Goal: Download file/media

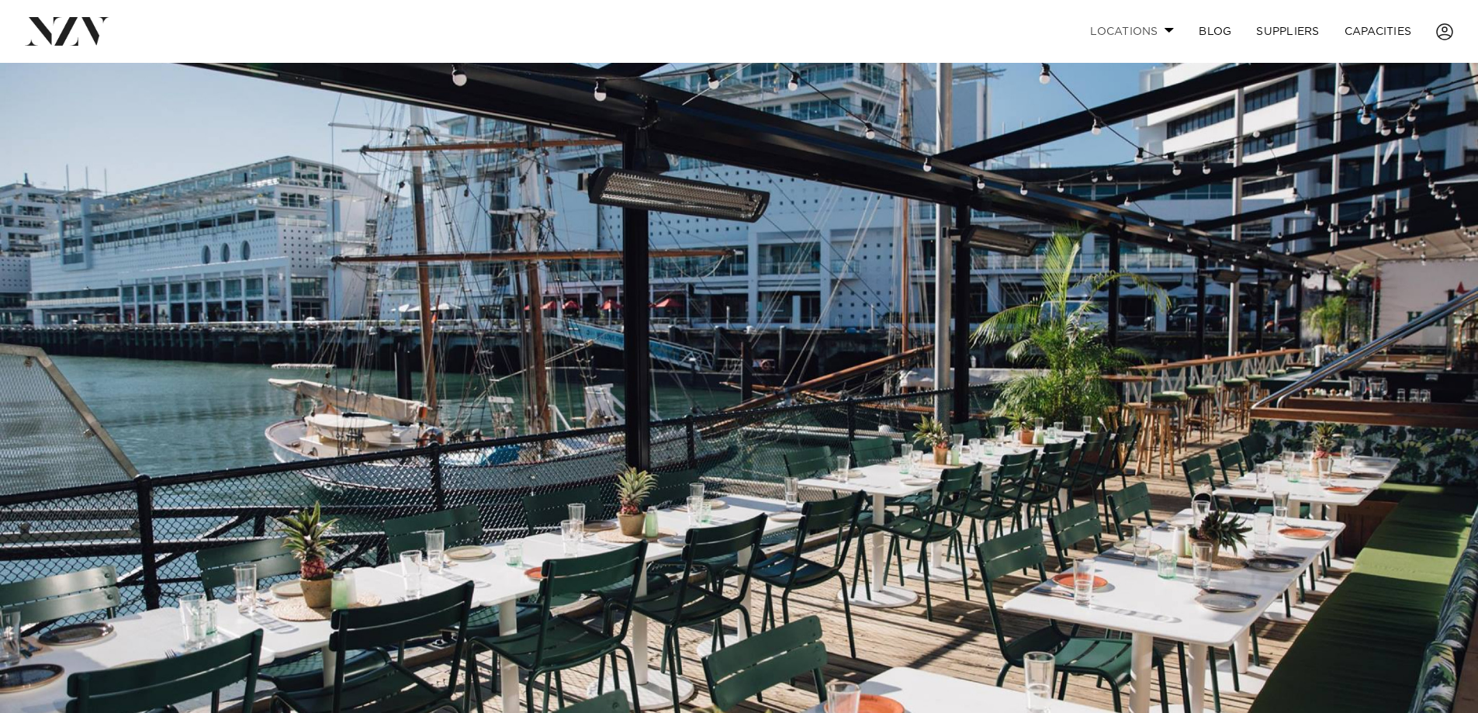
click at [1167, 31] on span at bounding box center [1170, 29] width 10 height 5
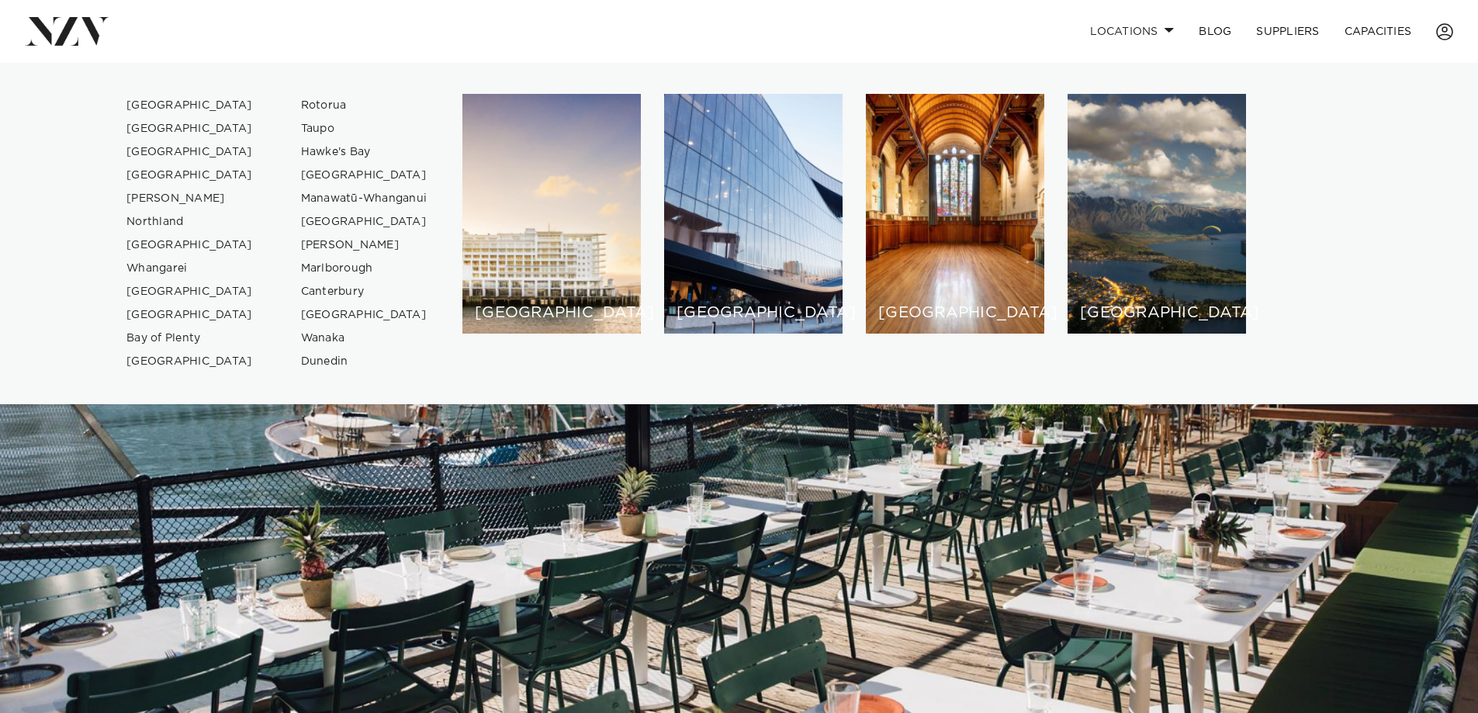
click at [615, 29] on div "Locations [GEOGRAPHIC_DATA] [GEOGRAPHIC_DATA] [GEOGRAPHIC_DATA] [GEOGRAPHIC_DAT…" at bounding box center [953, 31] width 1002 height 33
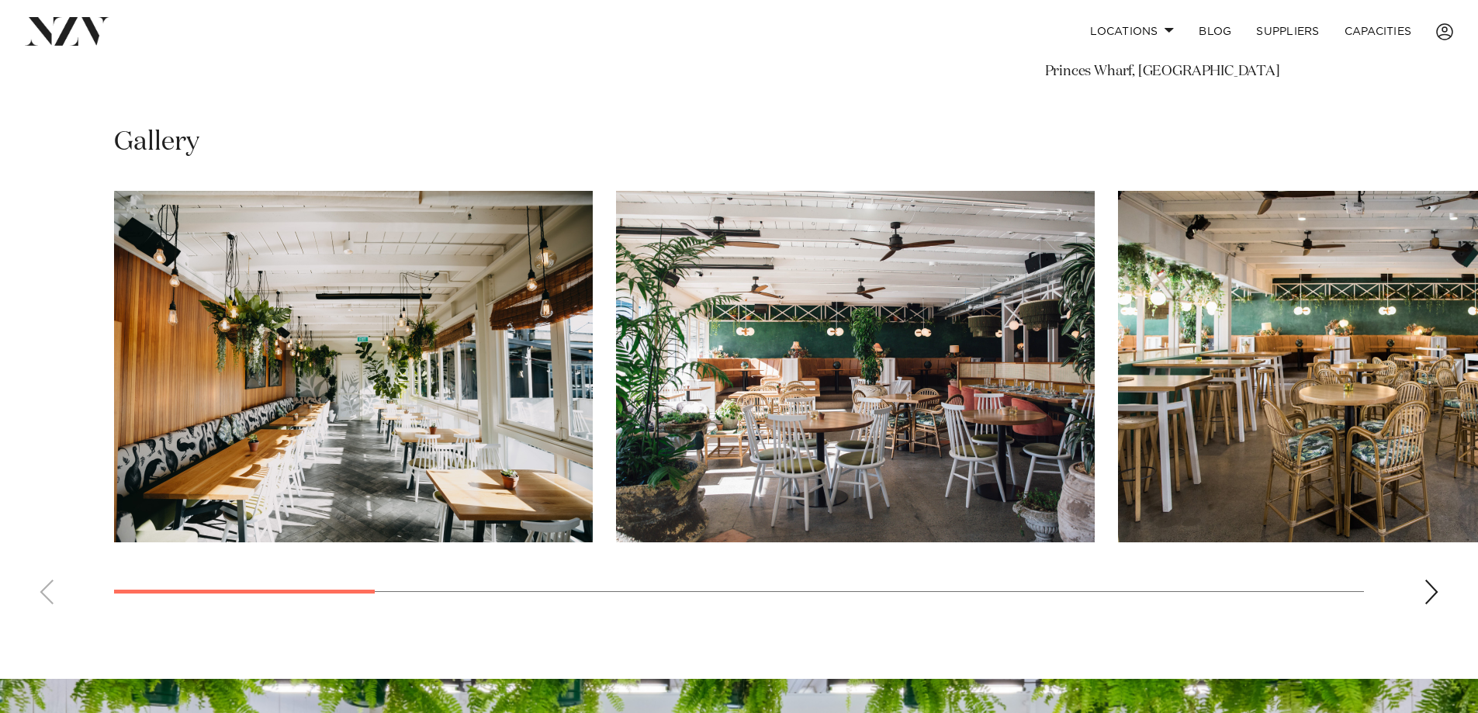
scroll to position [1164, 0]
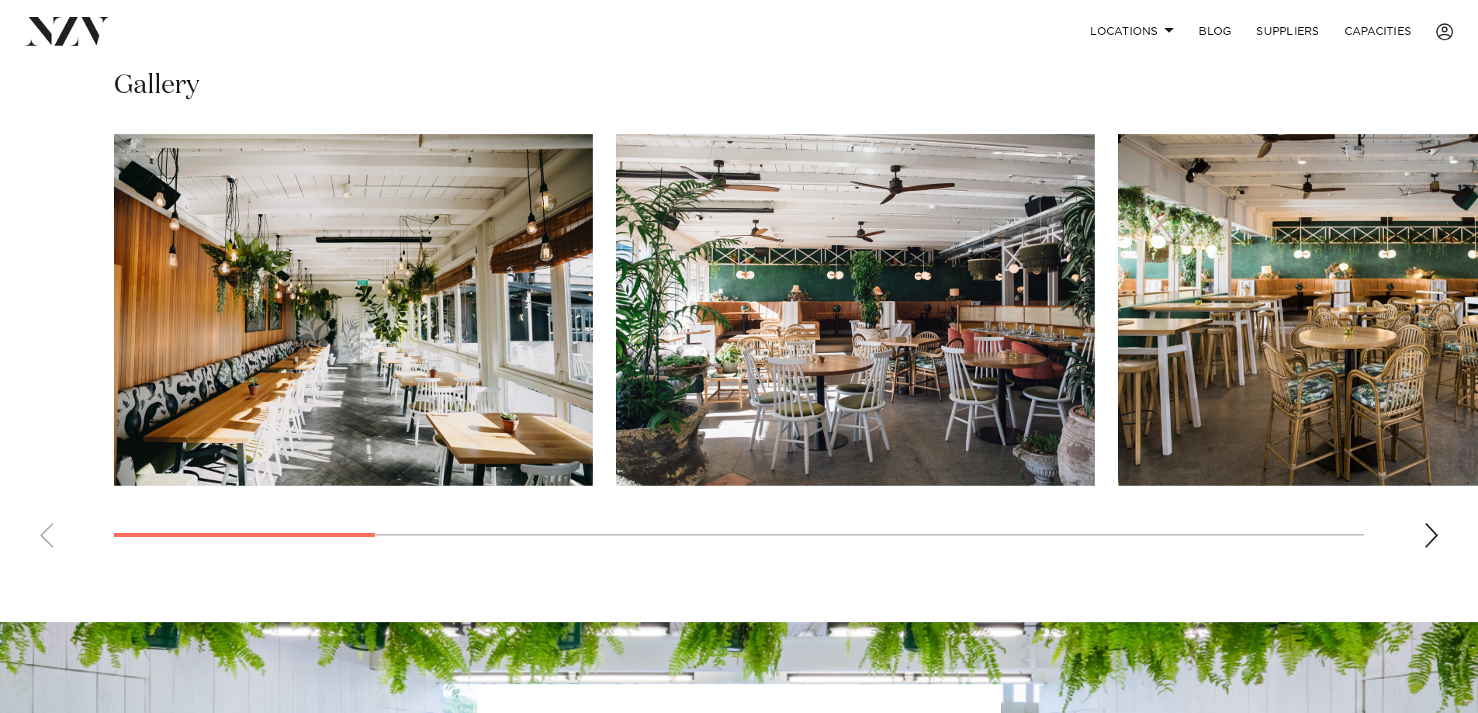
click at [396, 383] on img "1 / 12" at bounding box center [353, 309] width 479 height 351
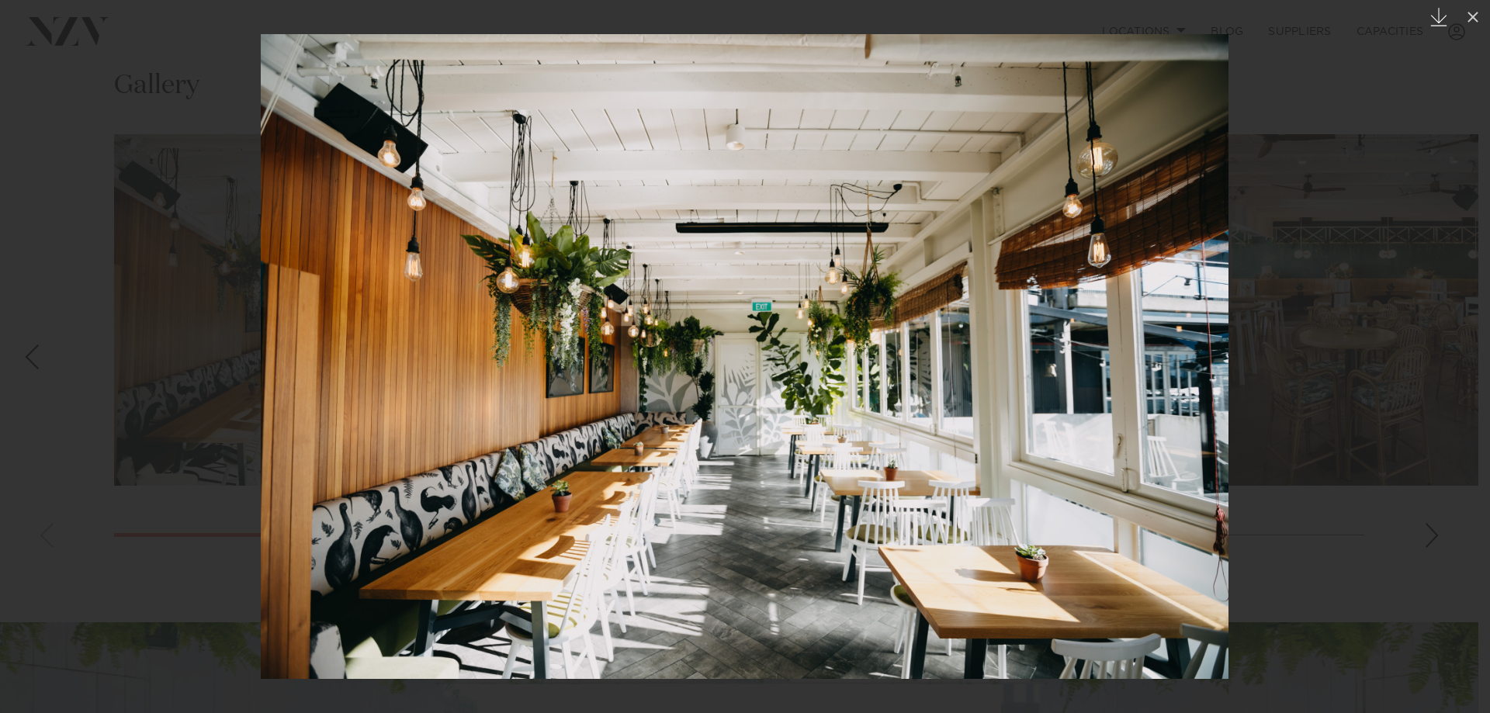
click at [1439, 15] on icon at bounding box center [1439, 17] width 16 height 19
drag, startPoint x: 1476, startPoint y: 19, endPoint x: 1446, endPoint y: 17, distance: 30.3
click at [1476, 19] on icon at bounding box center [1472, 17] width 11 height 11
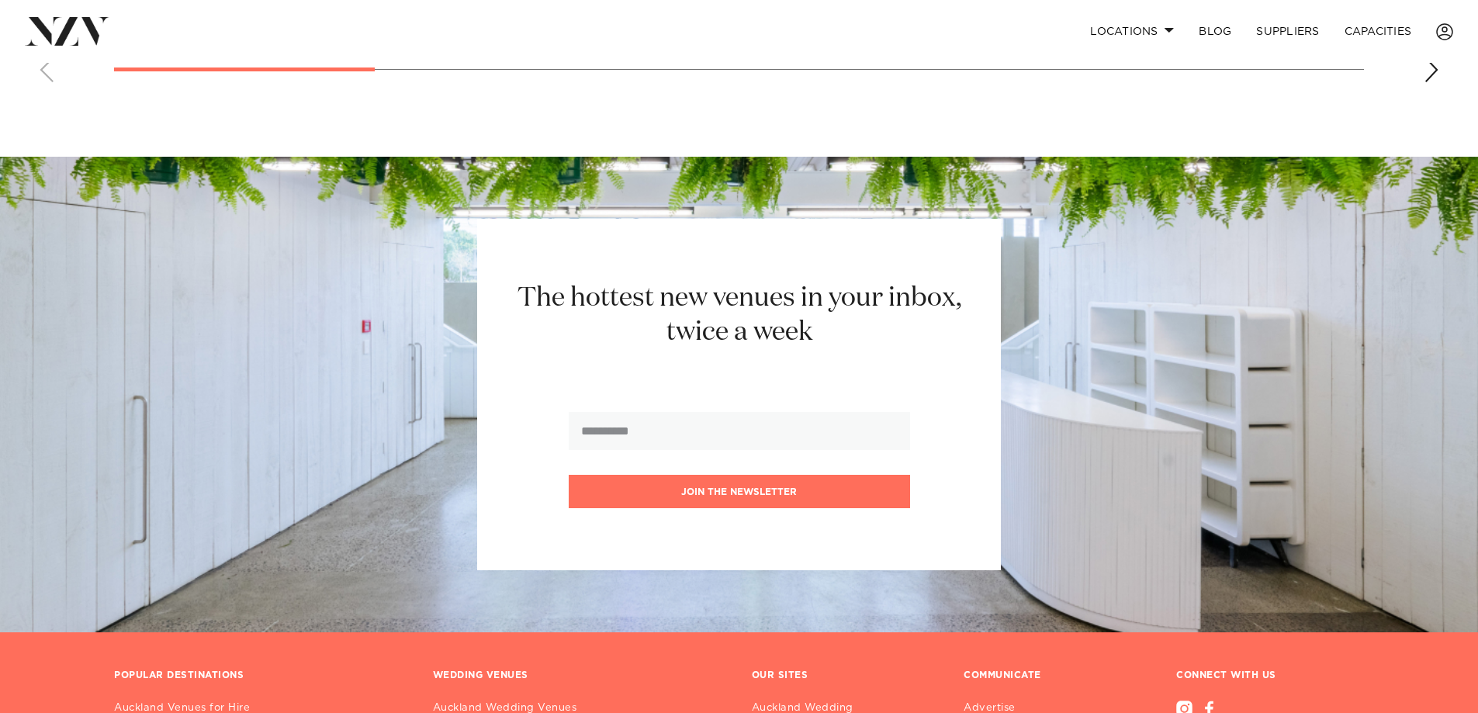
scroll to position [1319, 0]
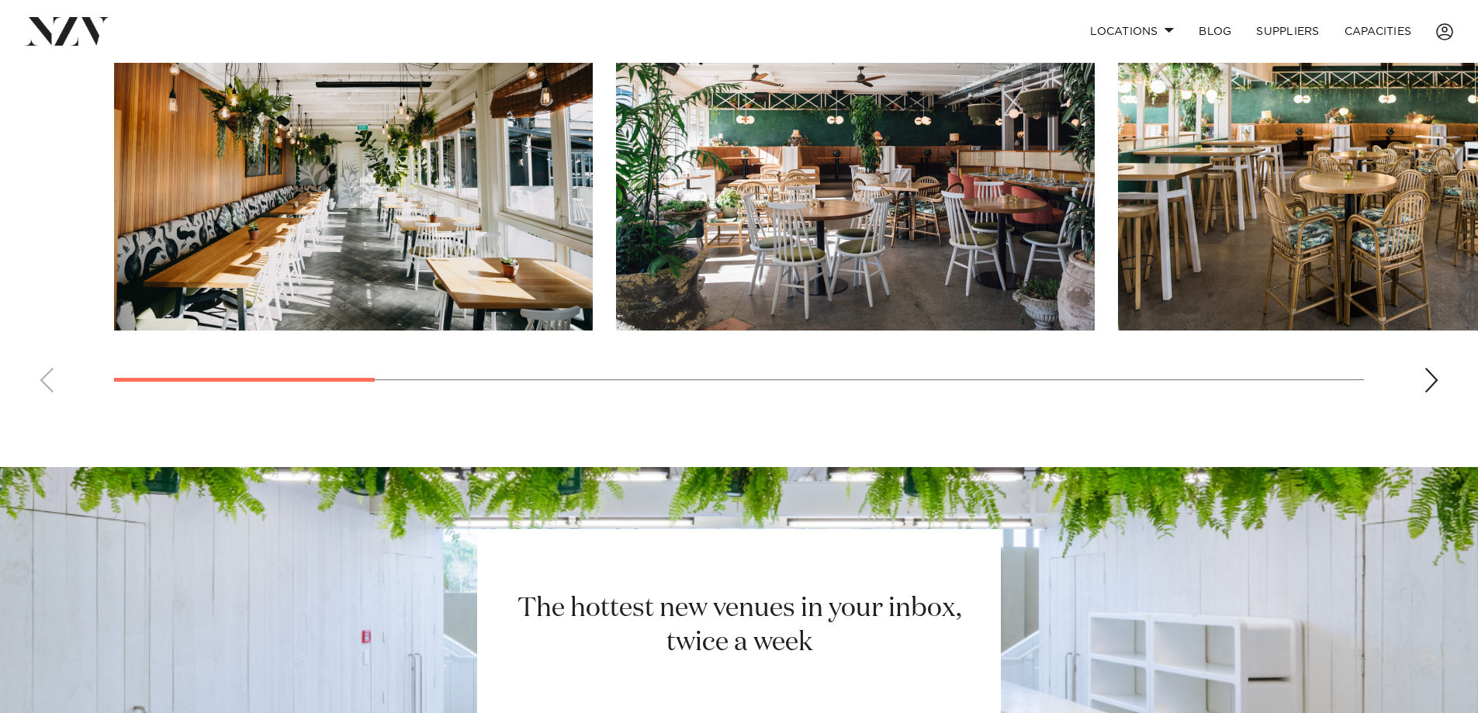
click at [1434, 393] on div "Next slide" at bounding box center [1432, 380] width 16 height 25
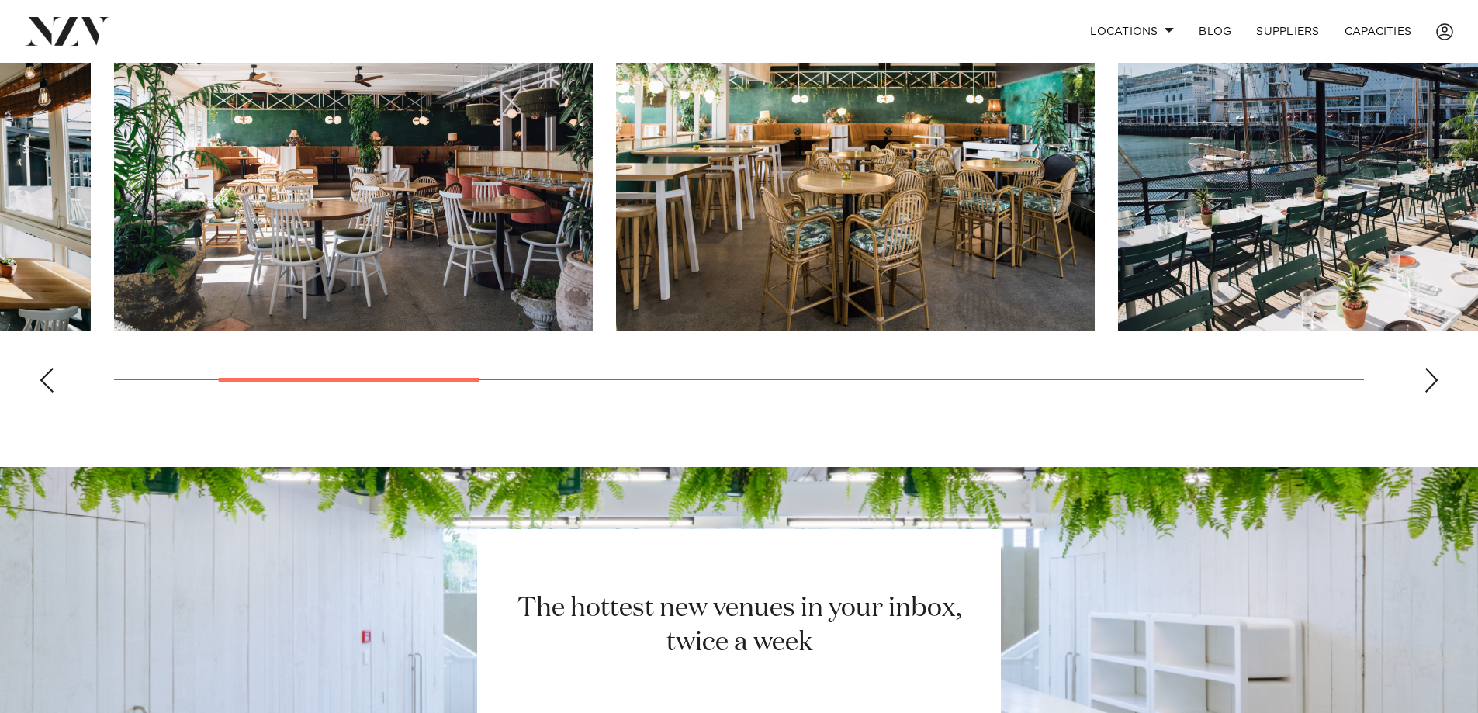
click at [1434, 393] on div "Next slide" at bounding box center [1432, 380] width 16 height 25
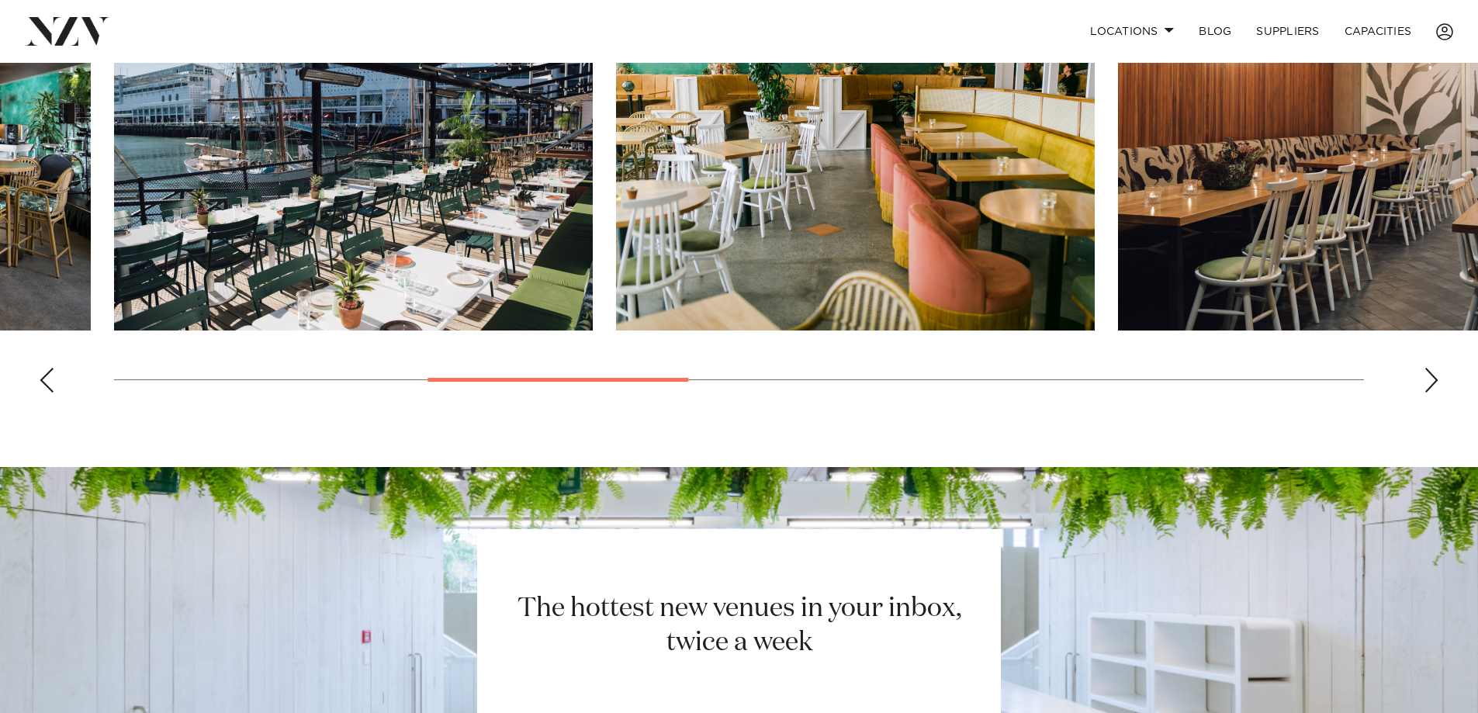
click at [280, 194] on img "4 / 12" at bounding box center [353, 154] width 479 height 351
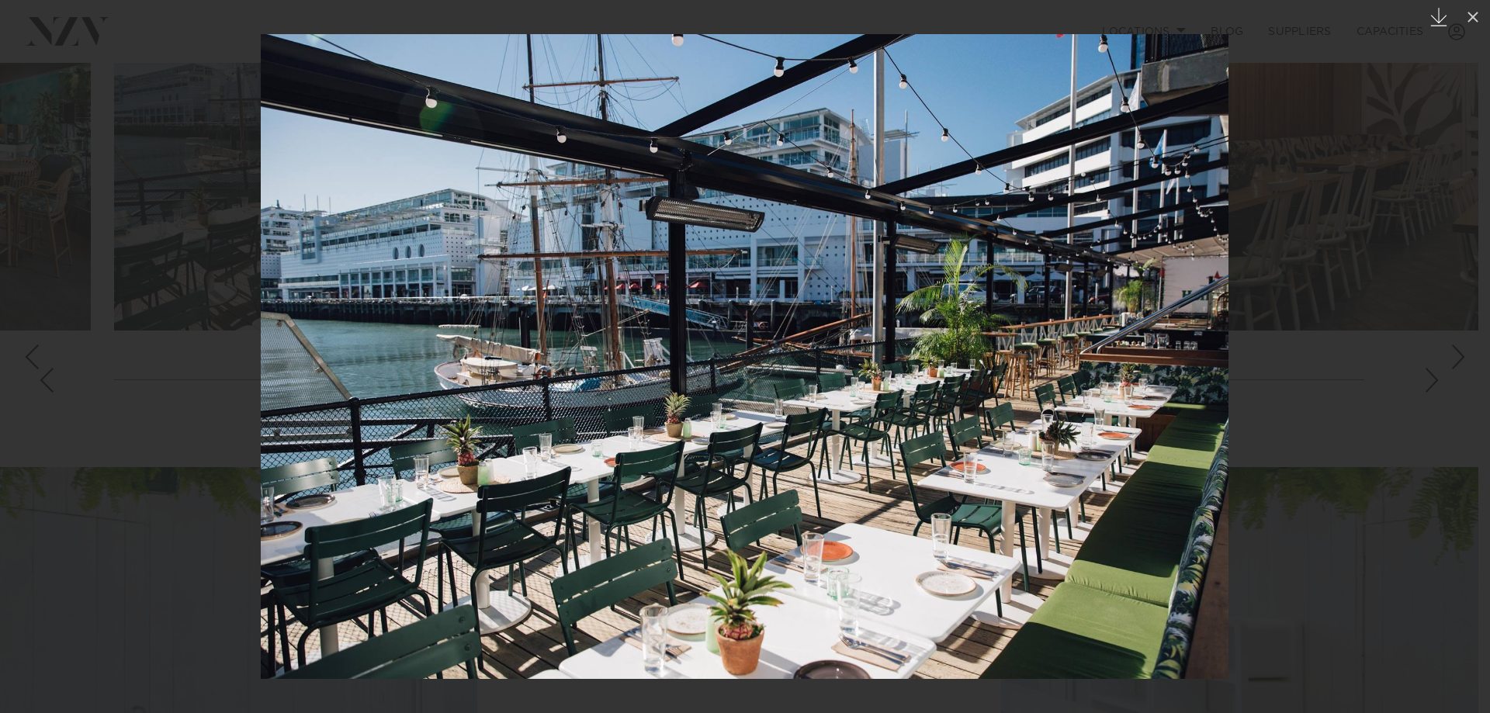
click at [1430, 19] on icon "Created with Sketch." at bounding box center [1438, 17] width 19 height 19
